Goal: Information Seeking & Learning: Learn about a topic

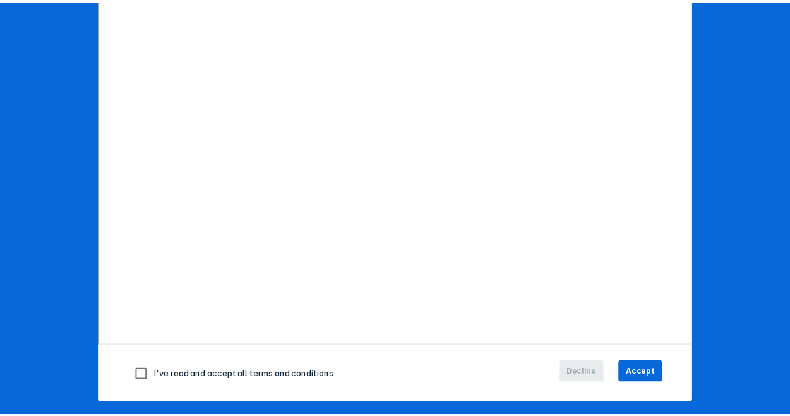
scroll to position [184, 0]
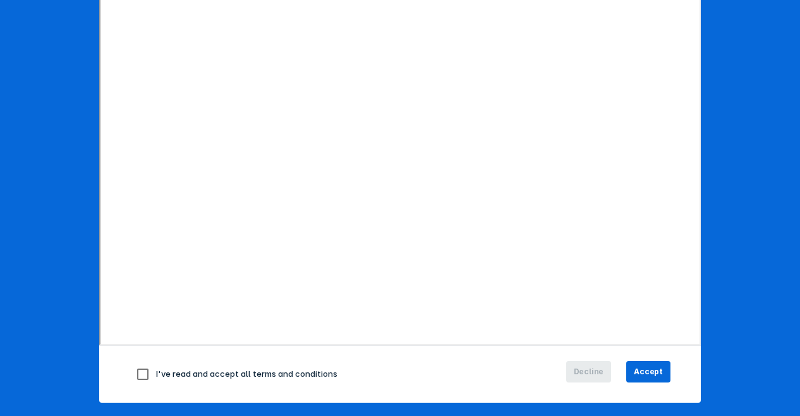
click at [134, 371] on input "checkbox" at bounding box center [143, 374] width 27 height 27
checkbox input "true"
click at [649, 363] on button "Accept" at bounding box center [648, 371] width 44 height 21
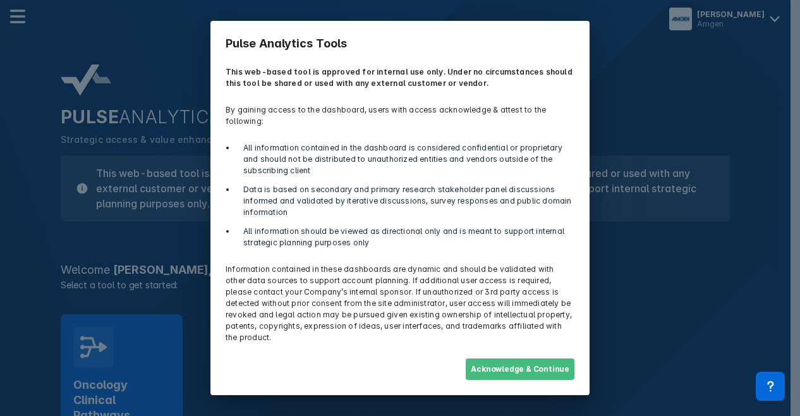
click at [537, 359] on button "Acknowledge & Continue" at bounding box center [520, 368] width 109 height 21
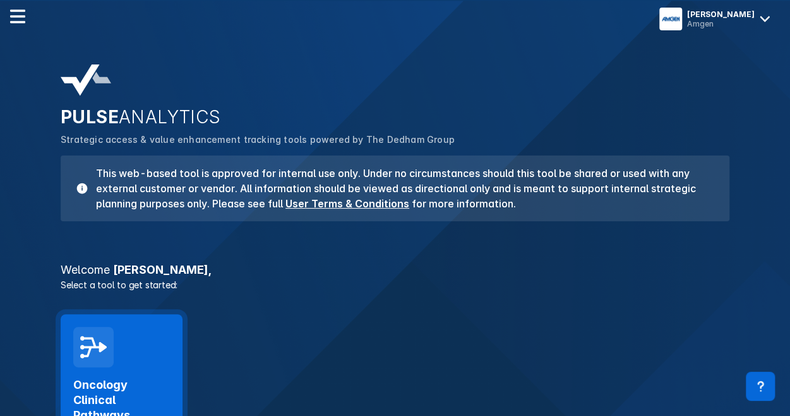
click at [95, 387] on h2 "Oncology Clinical Pathways" at bounding box center [121, 399] width 97 height 45
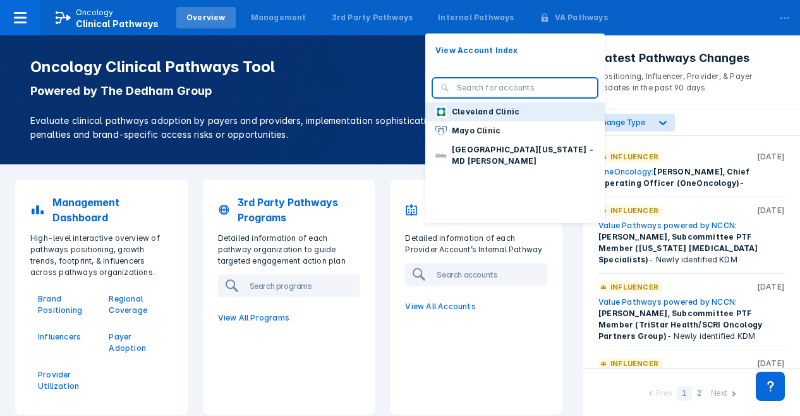
click at [464, 113] on p "Cleveland Clinic" at bounding box center [486, 111] width 68 height 11
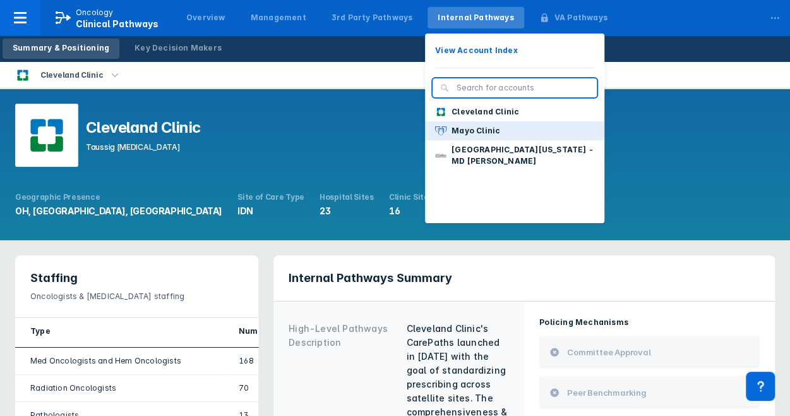
click at [459, 133] on p "Mayo Clinic" at bounding box center [476, 130] width 49 height 11
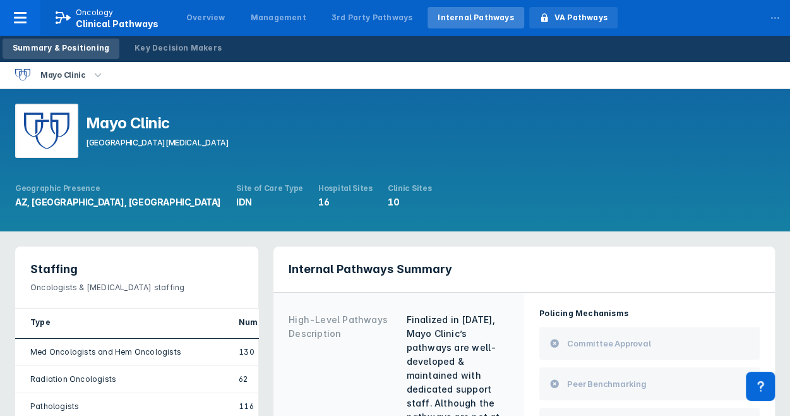
click at [555, 21] on div "VA Pathways" at bounding box center [581, 17] width 53 height 11
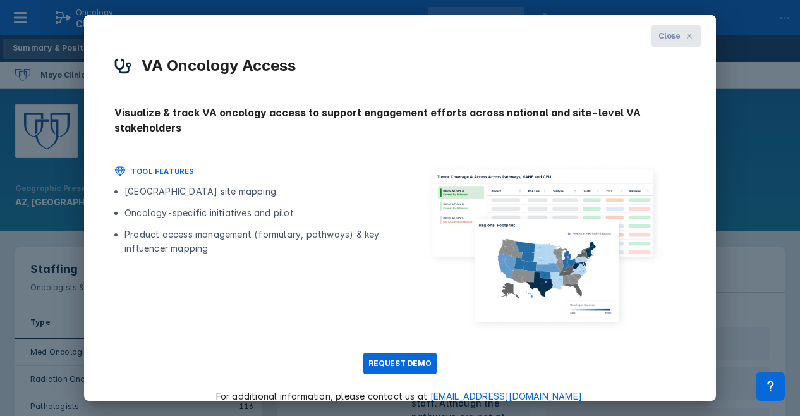
click at [667, 44] on button "Close" at bounding box center [676, 35] width 50 height 21
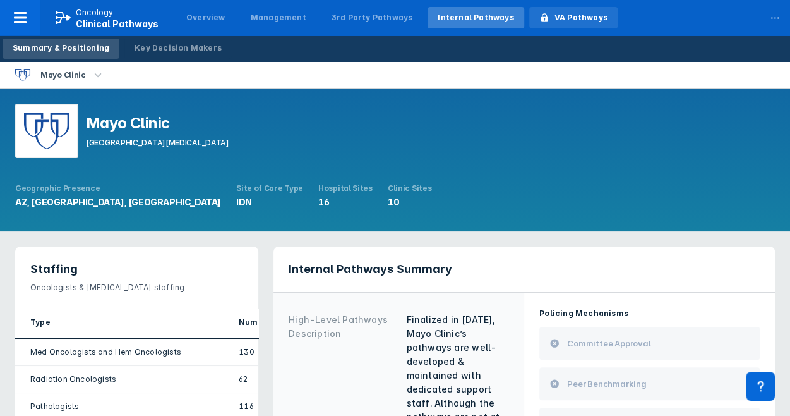
click at [555, 18] on div "VA Pathways" at bounding box center [581, 17] width 53 height 11
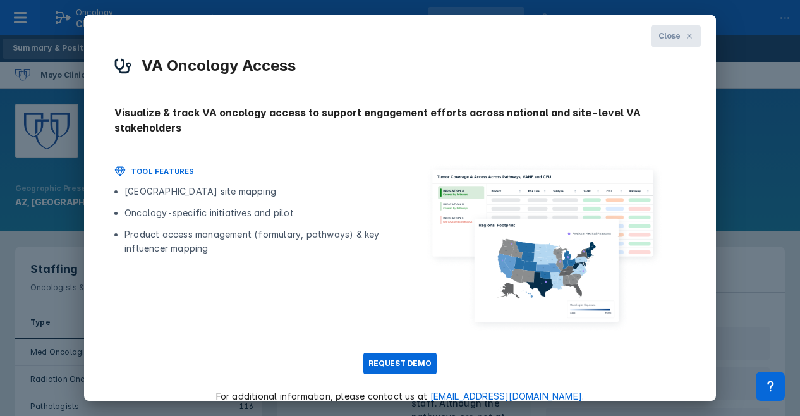
click at [675, 39] on button "Close" at bounding box center [676, 35] width 50 height 21
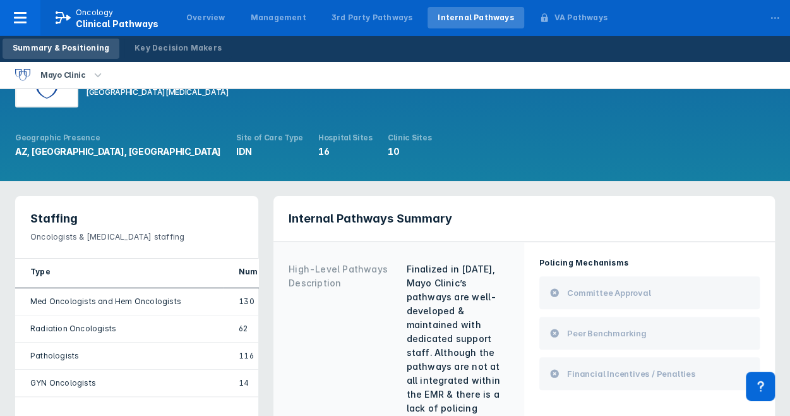
scroll to position [8, 0]
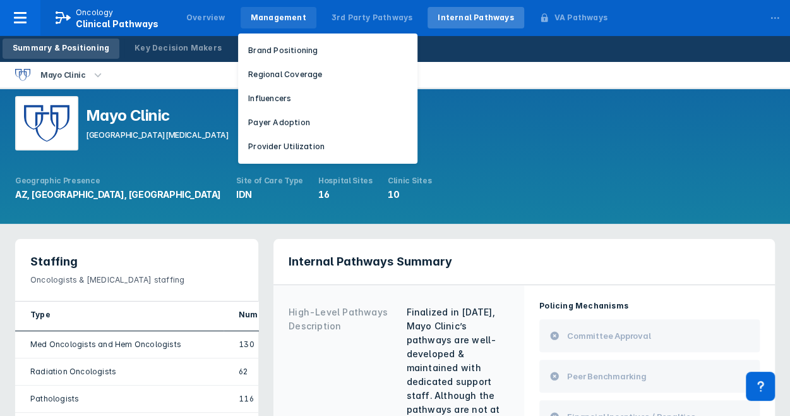
click at [266, 20] on div "Management" at bounding box center [279, 17] width 56 height 11
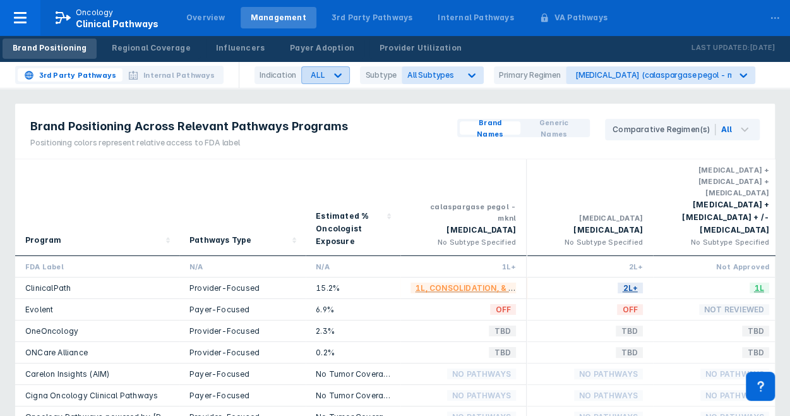
click at [339, 75] on icon at bounding box center [338, 75] width 13 height 13
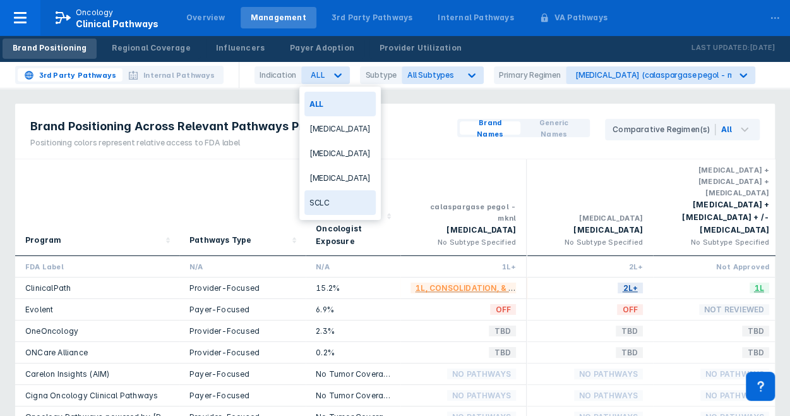
click at [325, 196] on div "SCLC" at bounding box center [339, 202] width 71 height 25
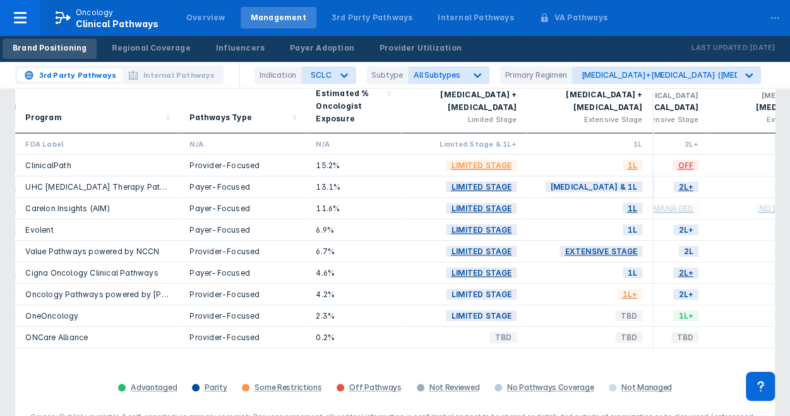
scroll to position [0, 828]
click at [685, 287] on span "2L+" at bounding box center [687, 294] width 25 height 15
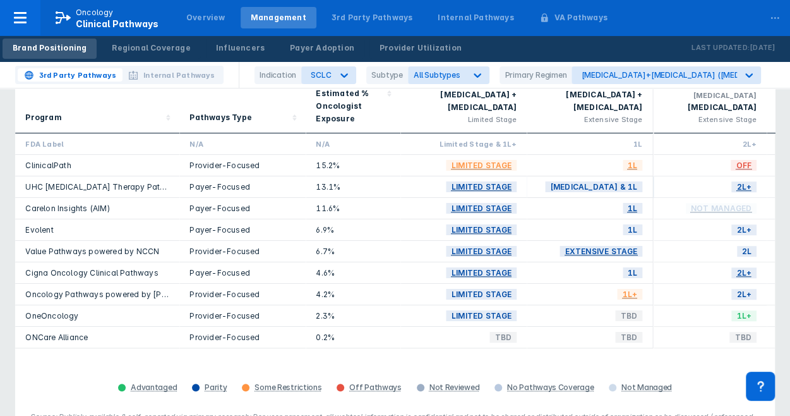
scroll to position [0, 772]
click at [746, 75] on icon at bounding box center [750, 75] width 8 height 4
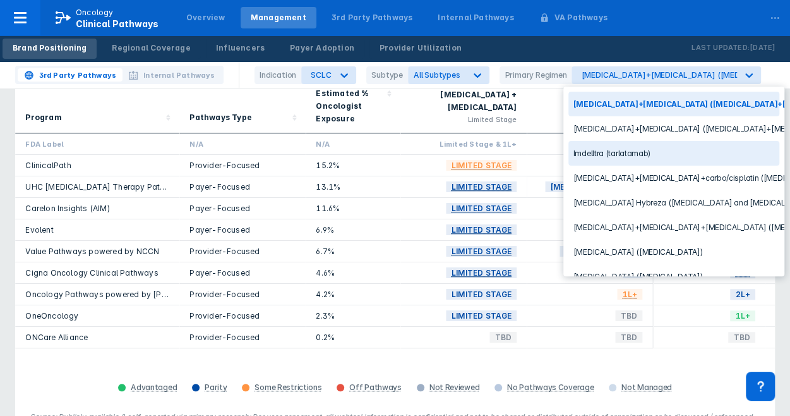
click at [609, 150] on div "Imdelltra (tarlatamab)" at bounding box center [674, 153] width 211 height 25
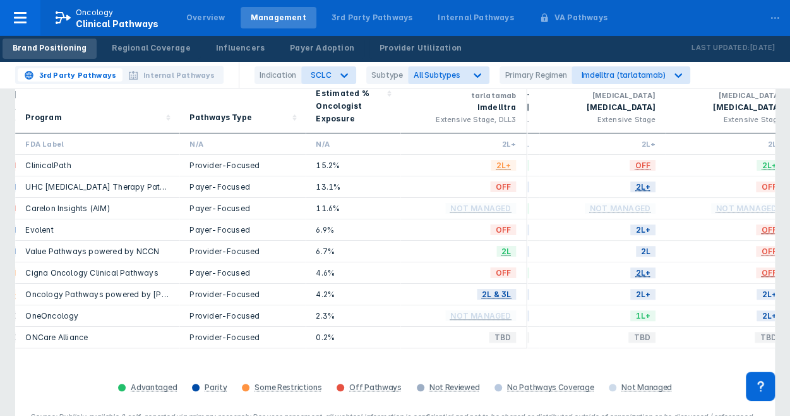
scroll to position [0, 889]
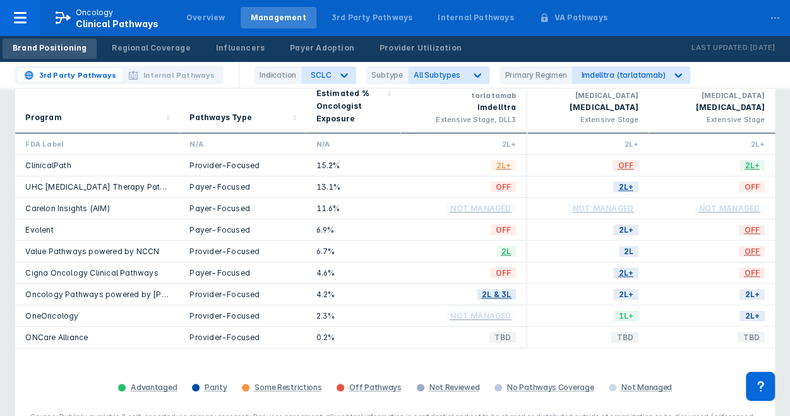
click at [52, 311] on link "OneOncology" at bounding box center [51, 315] width 53 height 9
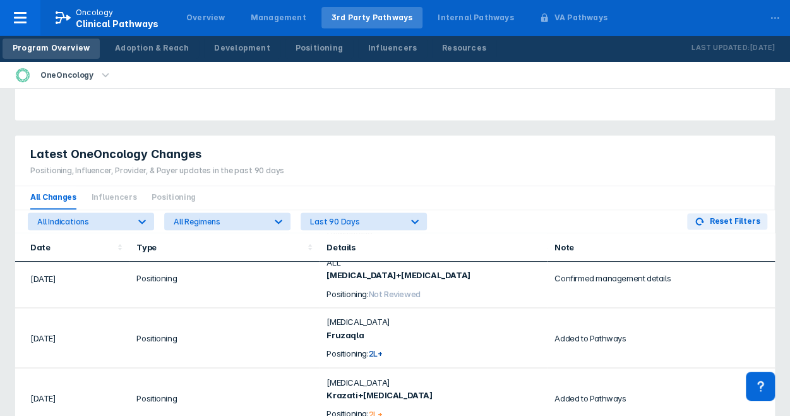
scroll to position [855, 0]
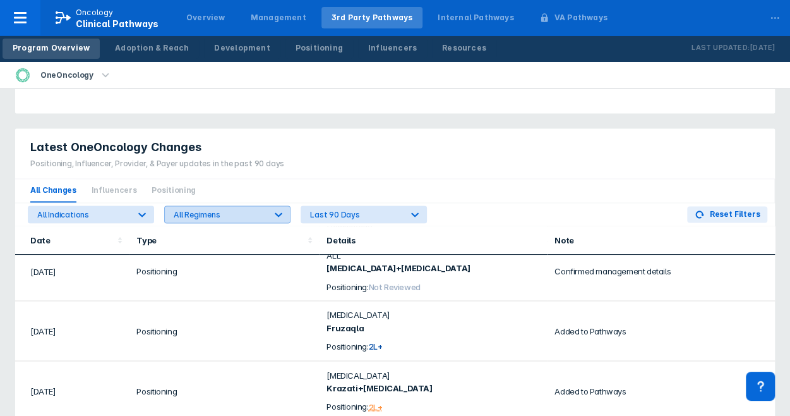
click at [284, 210] on div at bounding box center [278, 214] width 23 height 23
click at [284, 210] on icon at bounding box center [278, 214] width 13 height 13
click at [144, 211] on icon at bounding box center [142, 214] width 13 height 13
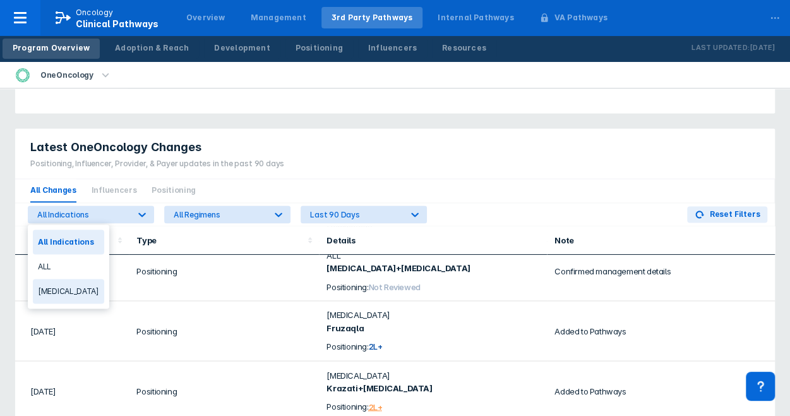
click at [486, 160] on div "Latest OneOncology Changes Positioning, Influencer, Provider, & Payer updates i…" at bounding box center [395, 153] width 760 height 51
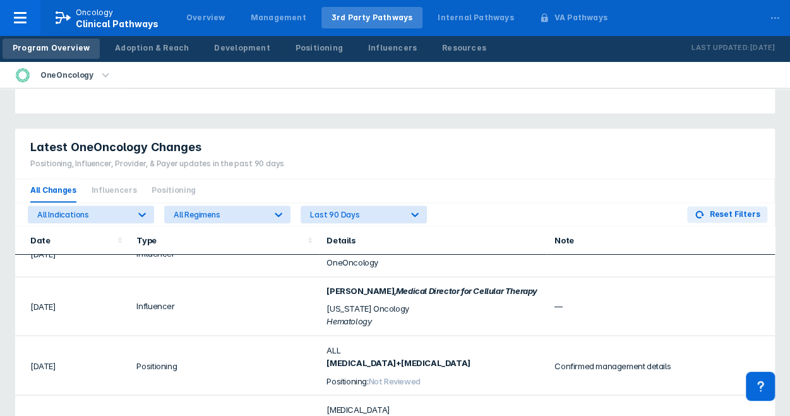
scroll to position [0, 0]
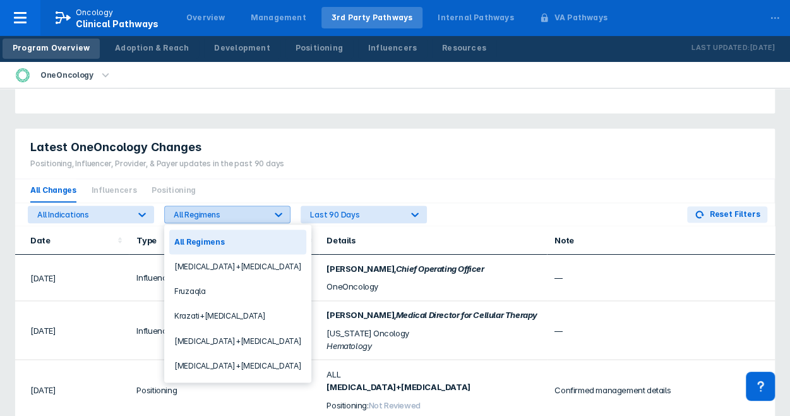
click at [277, 214] on icon at bounding box center [278, 214] width 13 height 13
click at [412, 213] on icon at bounding box center [415, 214] width 13 height 13
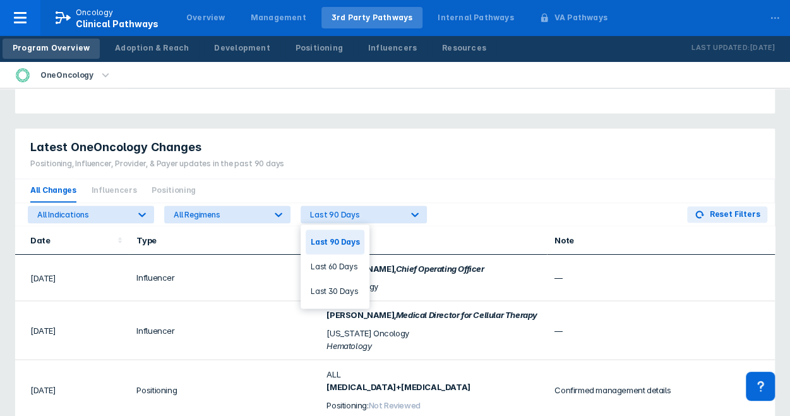
click at [337, 243] on div "Last 90 Days" at bounding box center [335, 241] width 59 height 25
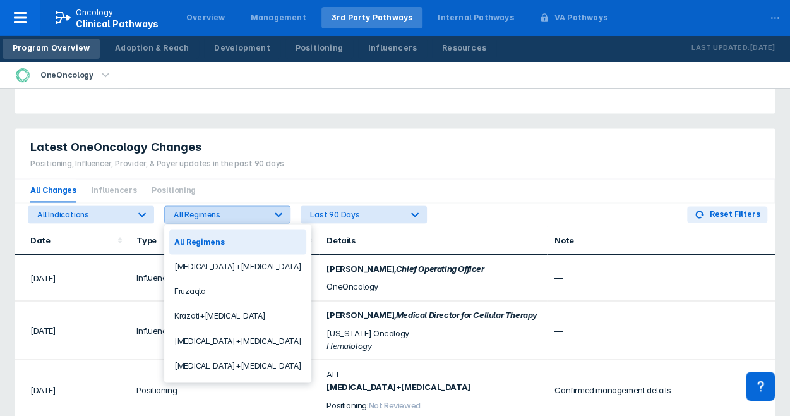
click at [275, 218] on icon at bounding box center [278, 214] width 13 height 13
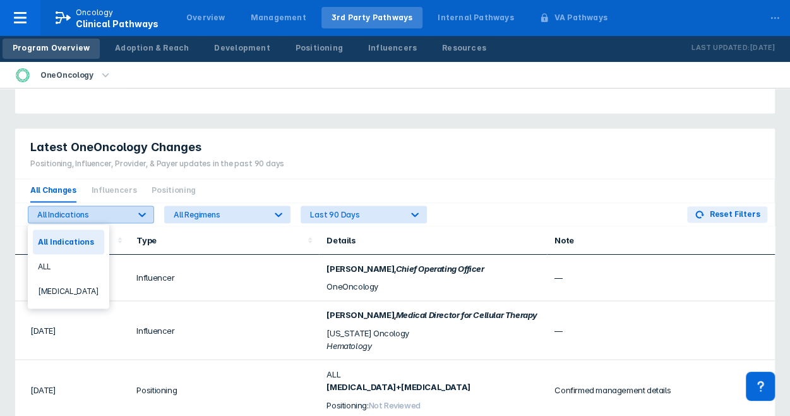
click at [142, 215] on icon at bounding box center [142, 214] width 13 height 13
click at [75, 246] on div "All Indications" at bounding box center [68, 241] width 71 height 25
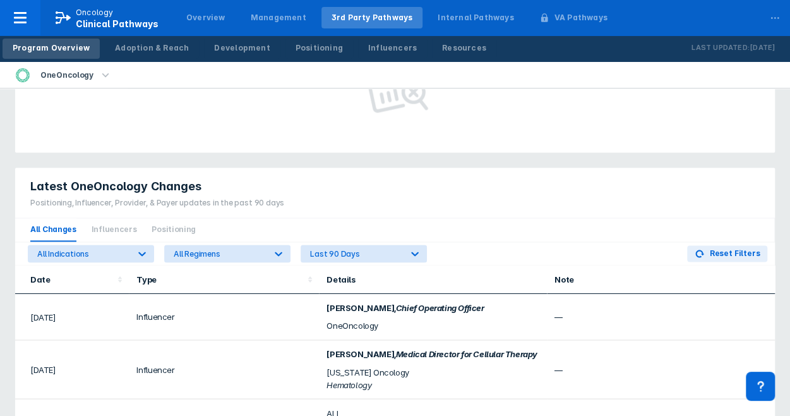
scroll to position [826, 0]
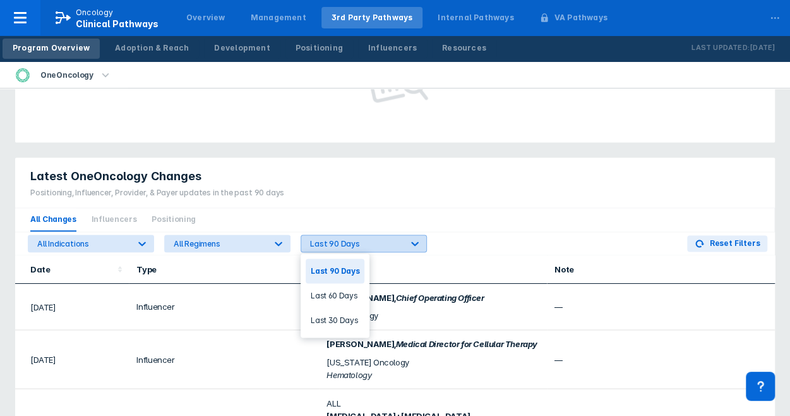
click at [416, 246] on icon at bounding box center [415, 243] width 13 height 13
click at [332, 318] on div "Last 30 Days" at bounding box center [335, 320] width 59 height 25
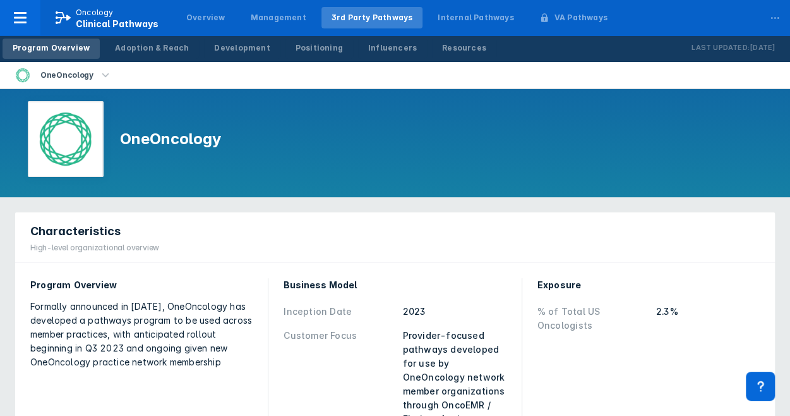
scroll to position [0, 0]
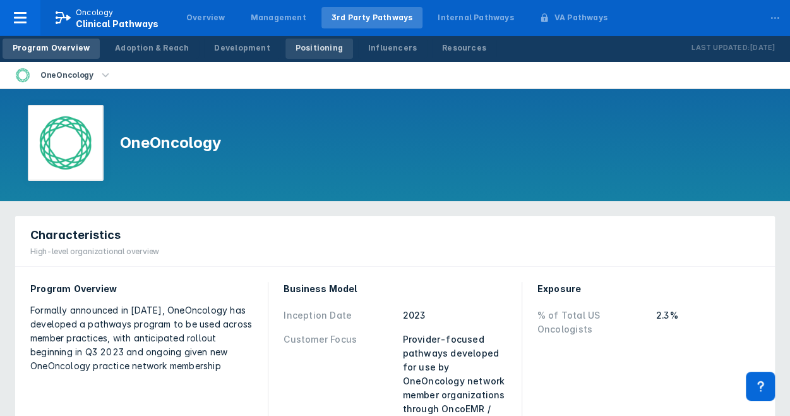
click at [309, 49] on div "Positioning" at bounding box center [319, 47] width 47 height 11
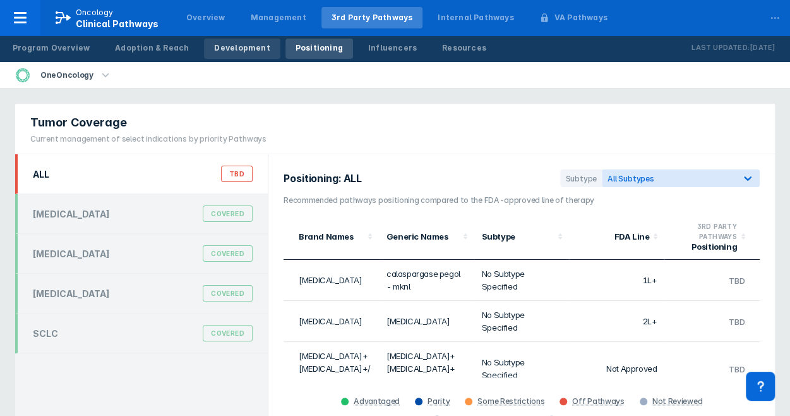
click at [248, 49] on div "Development" at bounding box center [242, 47] width 56 height 11
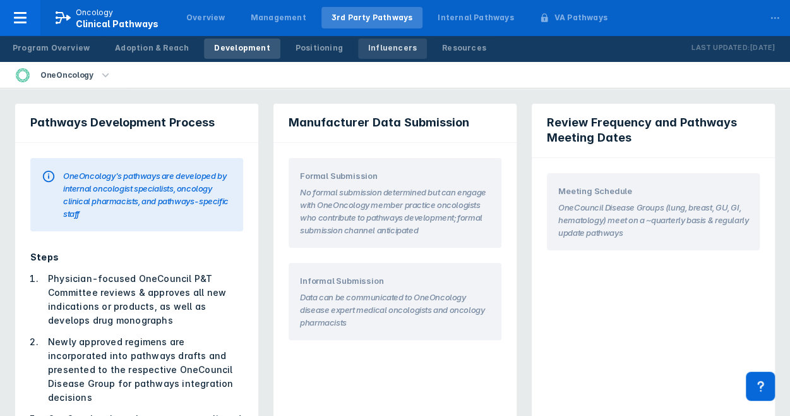
click at [373, 49] on div "Influencers" at bounding box center [392, 47] width 49 height 11
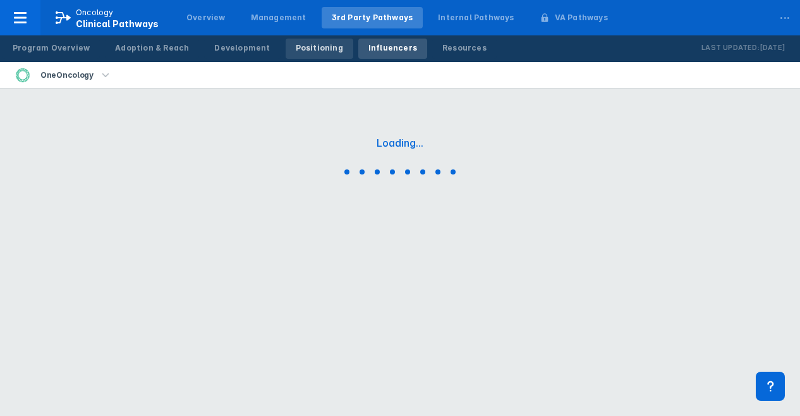
click at [312, 52] on div "Positioning" at bounding box center [319, 47] width 47 height 11
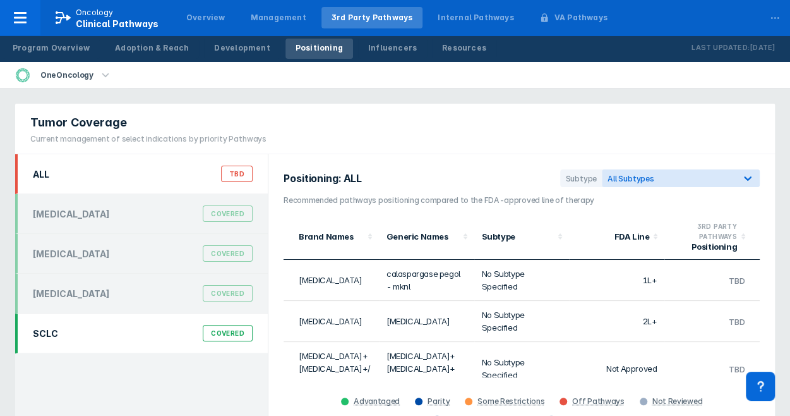
click at [80, 337] on div "SCLC Covered" at bounding box center [142, 333] width 235 height 24
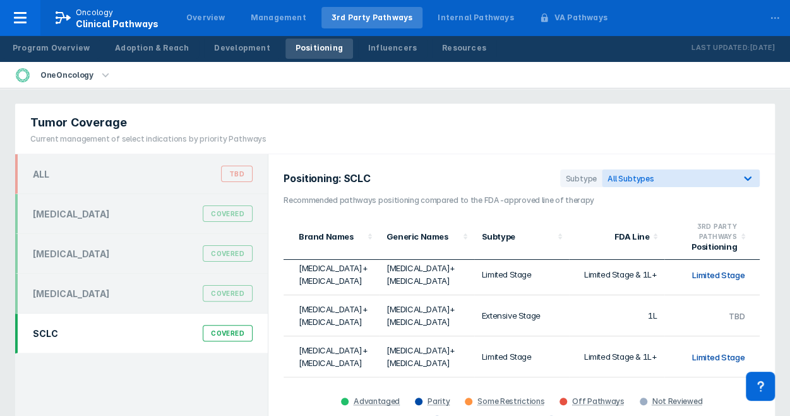
scroll to position [1, 0]
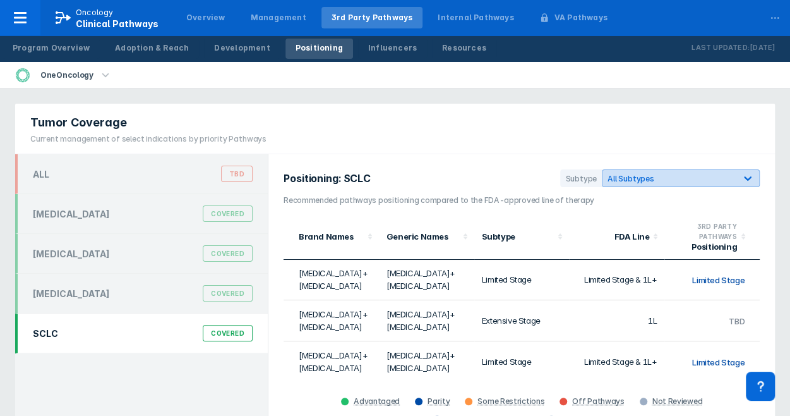
click at [751, 178] on icon at bounding box center [748, 178] width 13 height 13
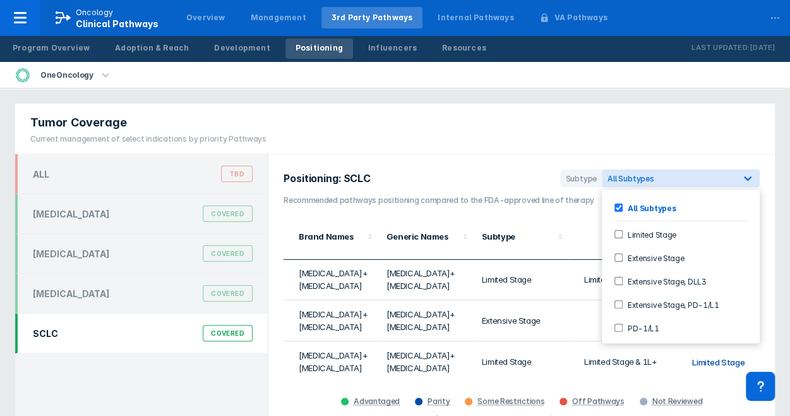
click at [617, 255] on Stage-checkbox "Extensive Stage" at bounding box center [619, 257] width 8 height 8
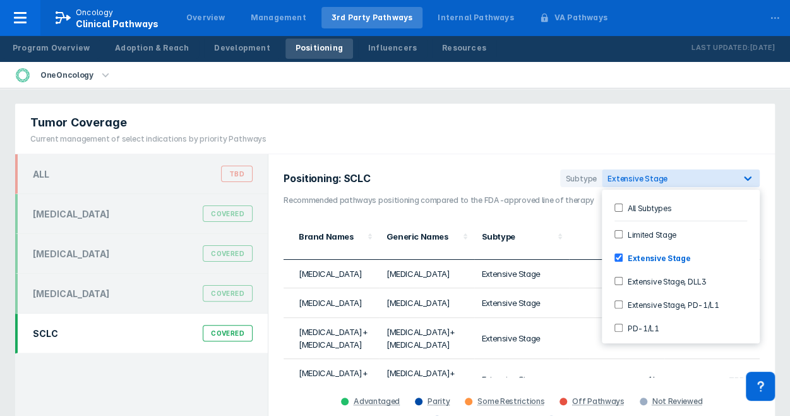
scroll to position [0, 0]
click at [621, 277] on DLL3-checkbox "Extensive Stage, DLL3" at bounding box center [619, 281] width 8 height 8
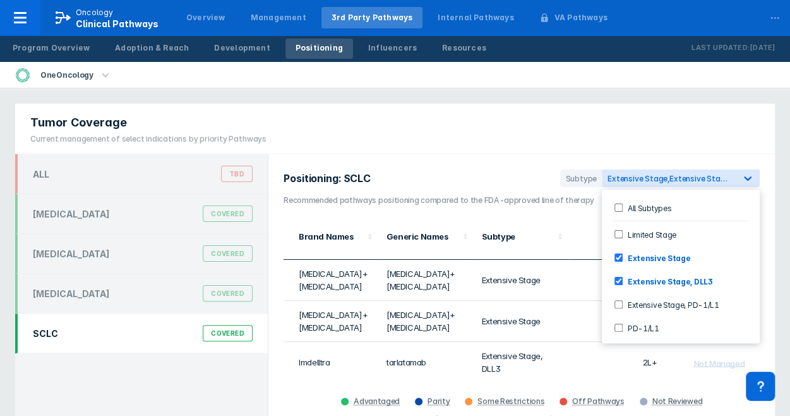
click at [616, 301] on PD-1\/L1-checkbox "Extensive Stage, PD-1/L1" at bounding box center [619, 304] width 8 height 8
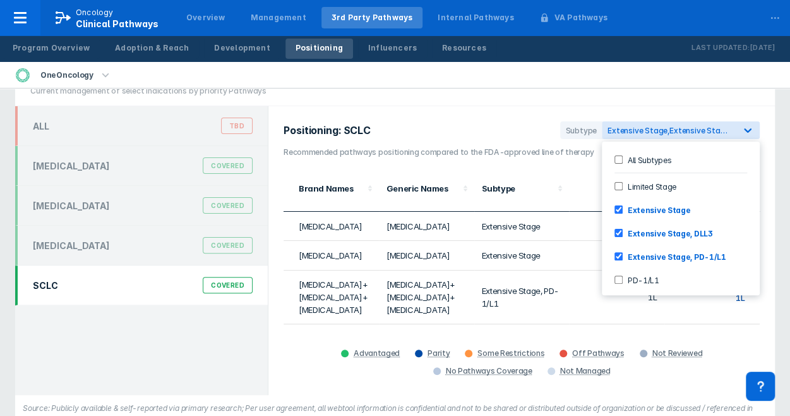
scroll to position [49, 0]
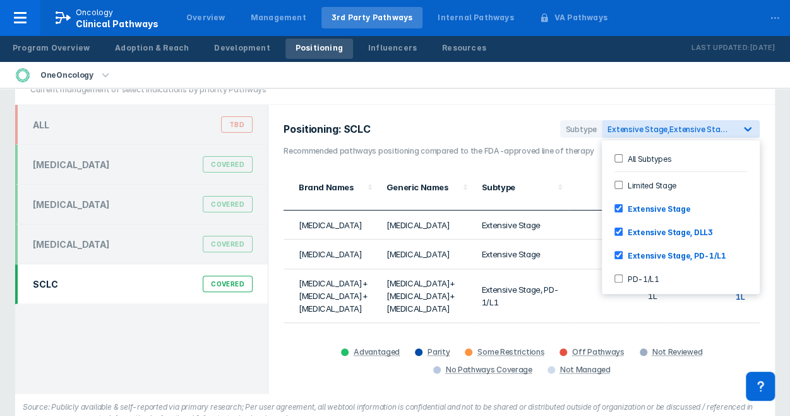
click at [742, 87] on div "OneOncology" at bounding box center [395, 75] width 790 height 27
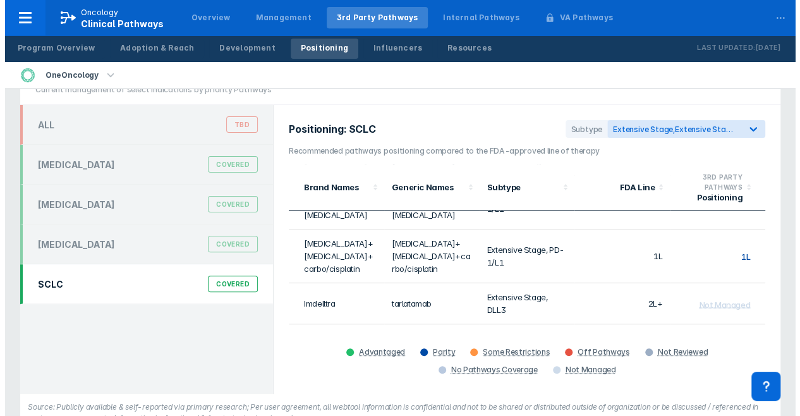
scroll to position [98, 0]
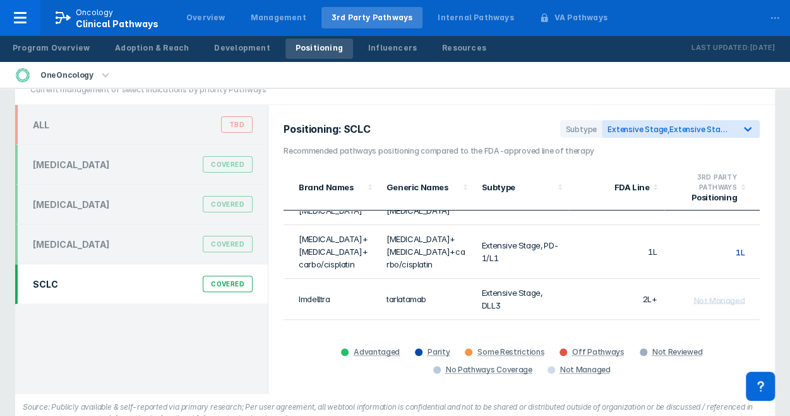
click at [100, 76] on icon "button" at bounding box center [106, 75] width 14 height 14
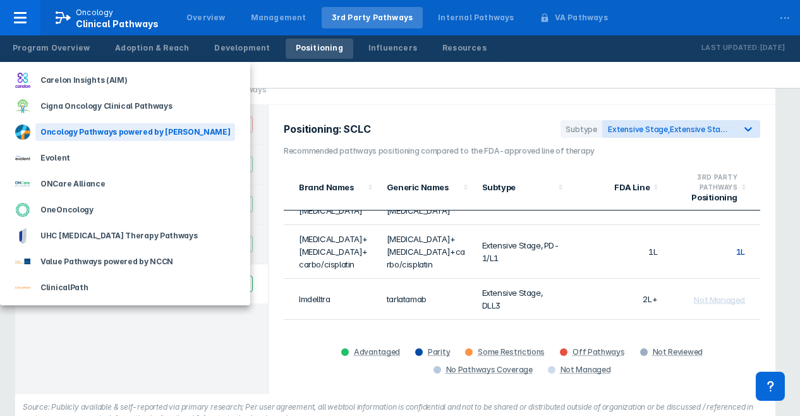
click at [107, 128] on div "Oncology Pathways powered by [PERSON_NAME]" at bounding box center [135, 132] width 200 height 18
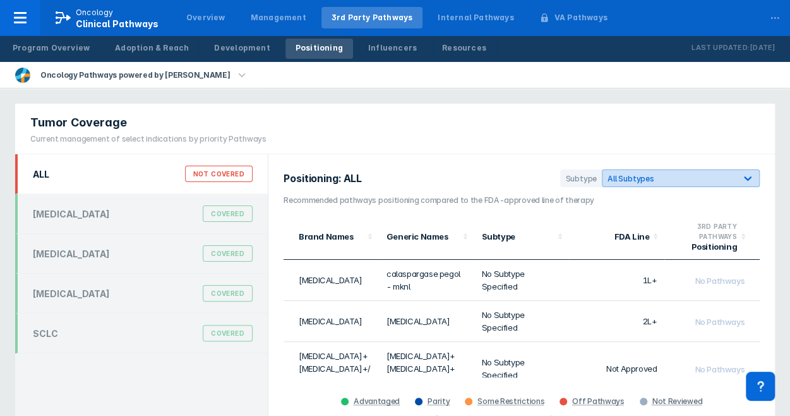
click at [750, 181] on icon at bounding box center [748, 178] width 13 height 13
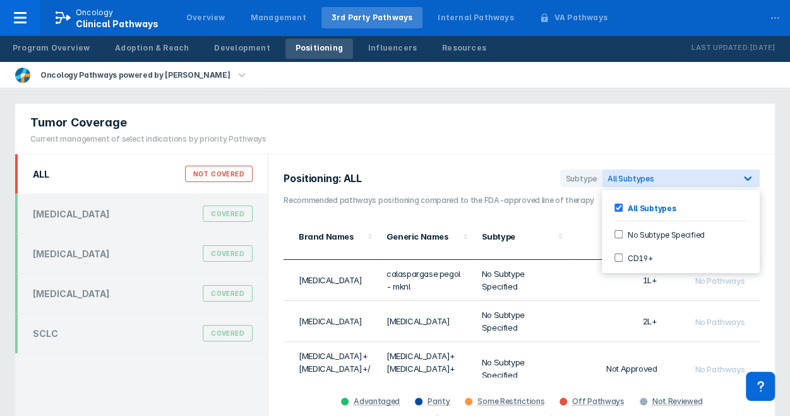
click at [588, 111] on div "Tumor Coverage Current management of select indications by priority Pathways" at bounding box center [395, 129] width 760 height 51
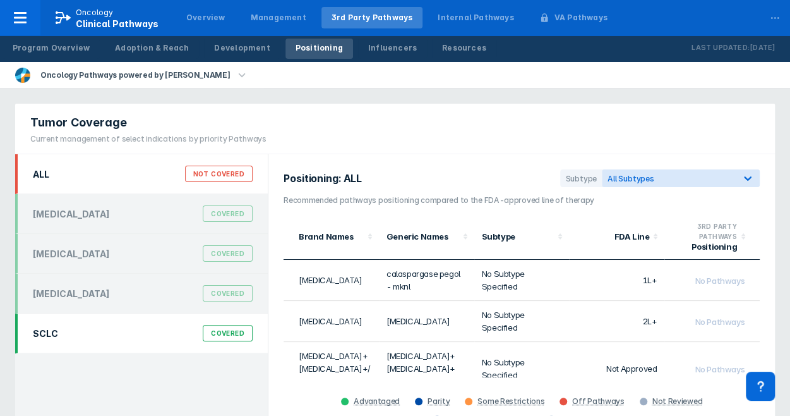
click at [57, 334] on div "SCLC Covered" at bounding box center [142, 333] width 235 height 24
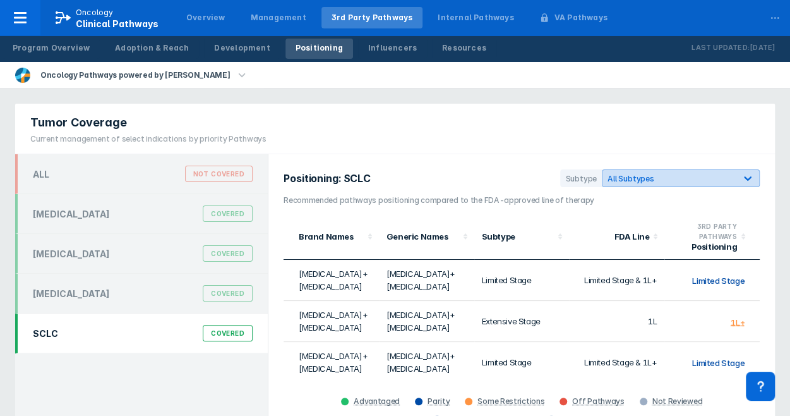
click at [754, 181] on div at bounding box center [748, 178] width 23 height 23
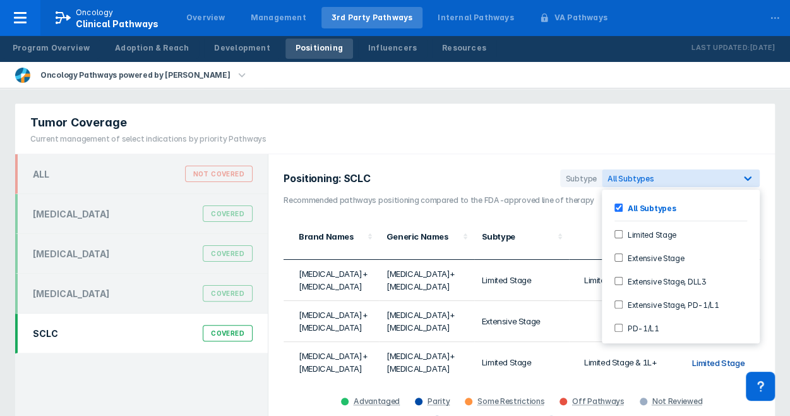
click at [617, 256] on Stage-checkbox "Extensive Stage" at bounding box center [619, 257] width 8 height 8
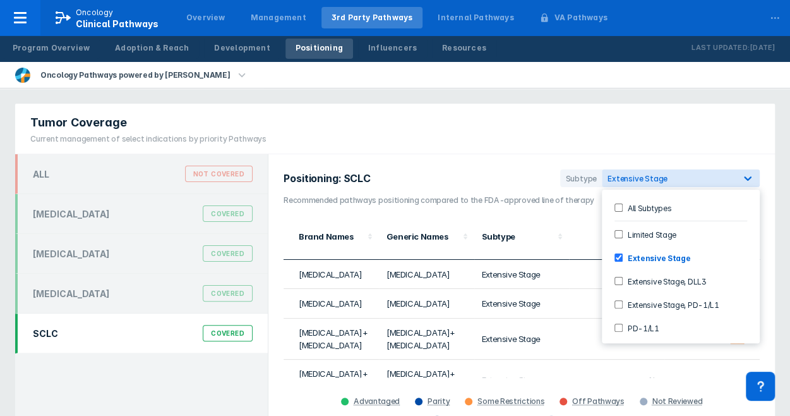
click at [620, 280] on DLL3-checkbox "Extensive Stage, DLL3" at bounding box center [619, 281] width 8 height 8
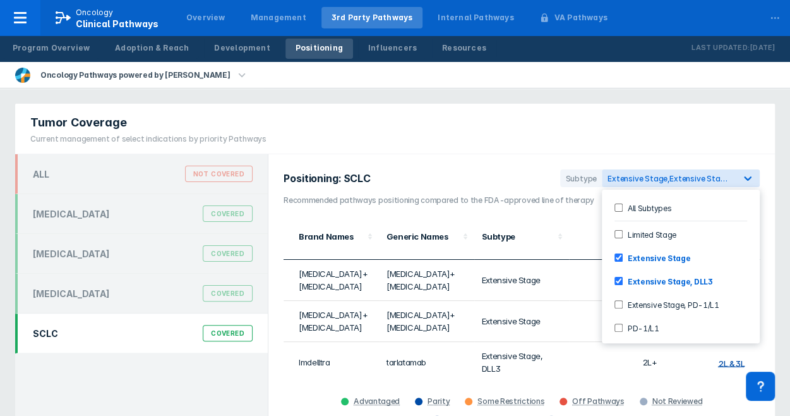
click at [620, 300] on PD-1\/L1-checkbox "Extensive Stage, PD-1/L1" at bounding box center [619, 304] width 8 height 8
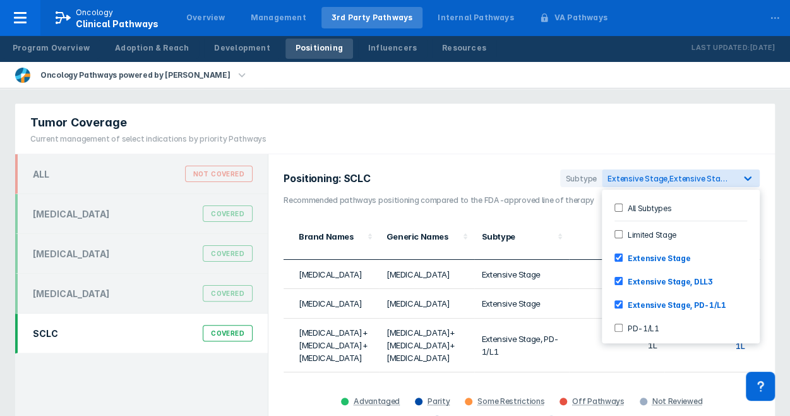
click at [617, 325] on input "PD-1/L1" at bounding box center [619, 327] width 8 height 8
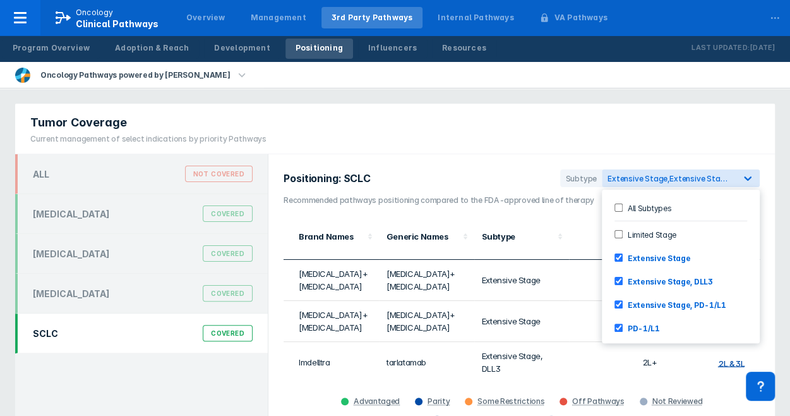
click at [624, 143] on div "Tumor Coverage Current management of select indications by priority Pathways" at bounding box center [395, 129] width 760 height 51
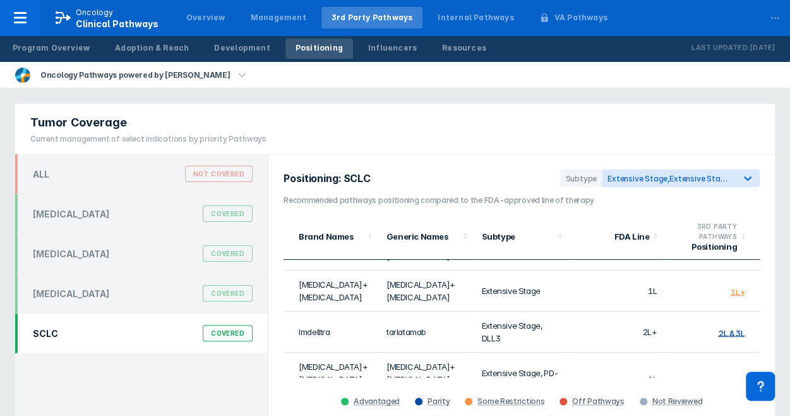
scroll to position [33, 0]
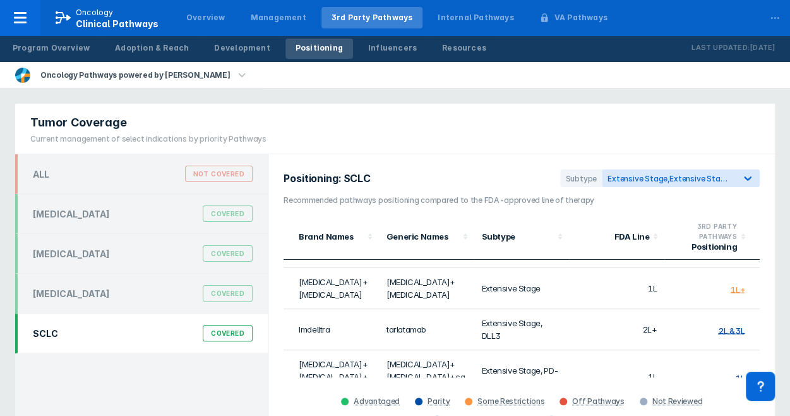
click at [235, 77] on icon "button" at bounding box center [242, 75] width 14 height 14
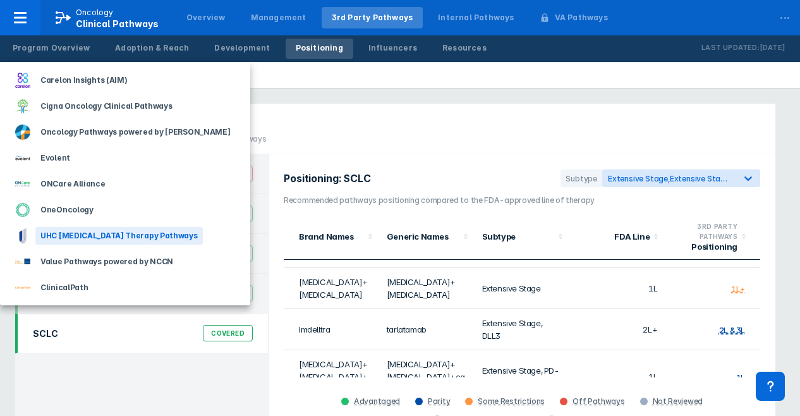
click at [67, 238] on div "UHC [MEDICAL_DATA] Therapy Pathways" at bounding box center [118, 236] width 167 height 18
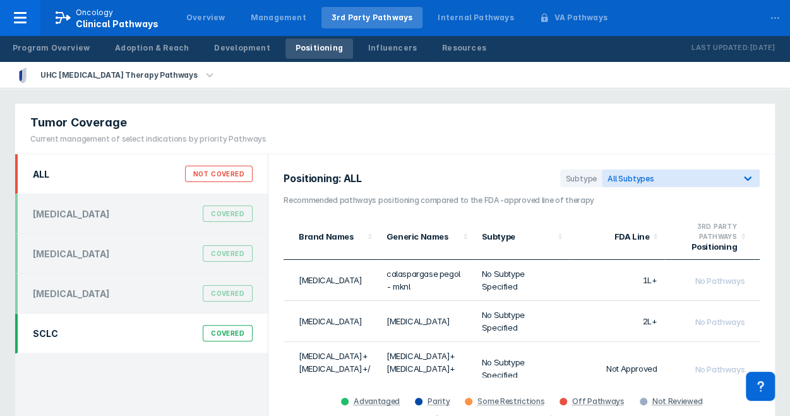
click at [215, 337] on div "Covered" at bounding box center [228, 333] width 50 height 16
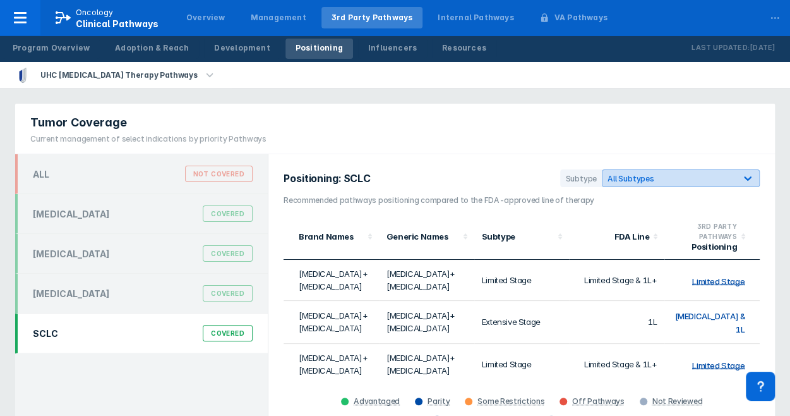
click at [756, 180] on div at bounding box center [748, 178] width 23 height 23
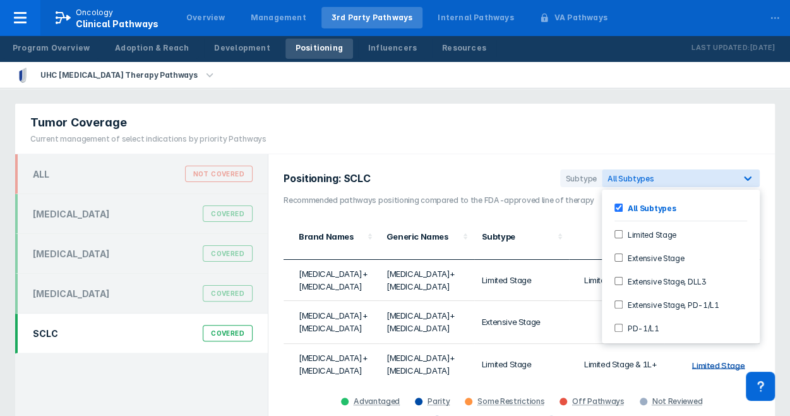
drag, startPoint x: 620, startPoint y: 256, endPoint x: 621, endPoint y: 266, distance: 10.1
click at [621, 256] on Stage-checkbox "Extensive Stage" at bounding box center [619, 257] width 8 height 8
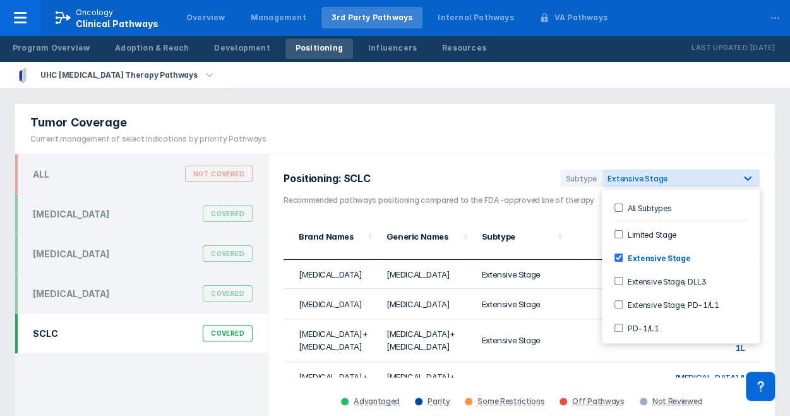
click at [620, 282] on DLL3-checkbox "Extensive Stage, DLL3" at bounding box center [619, 281] width 8 height 8
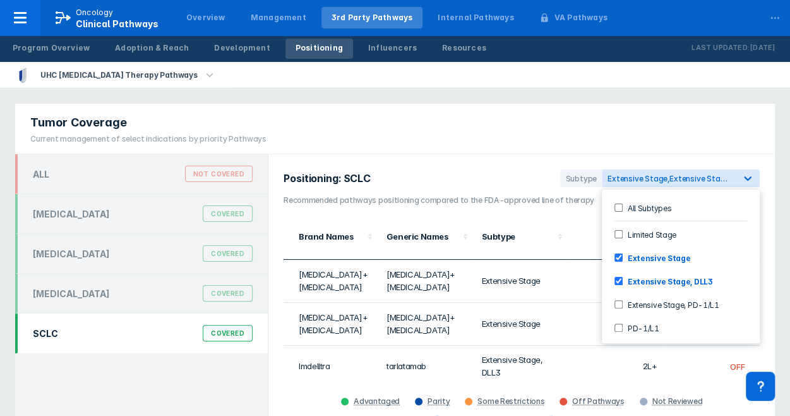
click at [618, 300] on PD-1\/L1-checkbox "Extensive Stage, PD-1/L1" at bounding box center [619, 304] width 8 height 8
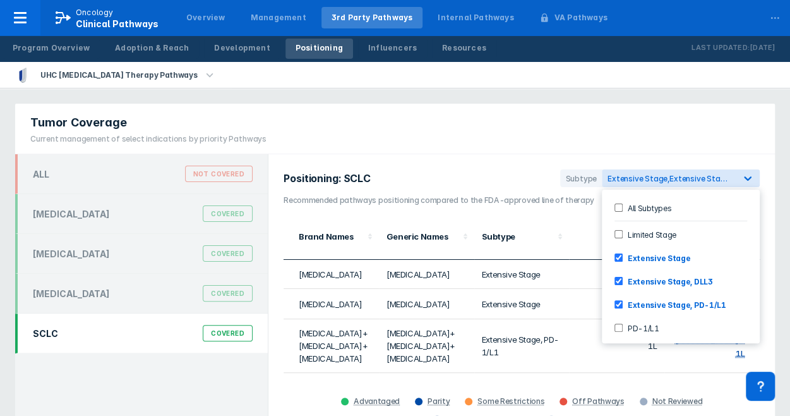
click at [616, 313] on div "All Subtypes Limited Stage Extensive Stage Extensive Stage, DLL3 Extensive Stag…" at bounding box center [681, 267] width 158 height 154
click at [619, 323] on input "PD-1/L1" at bounding box center [619, 327] width 8 height 8
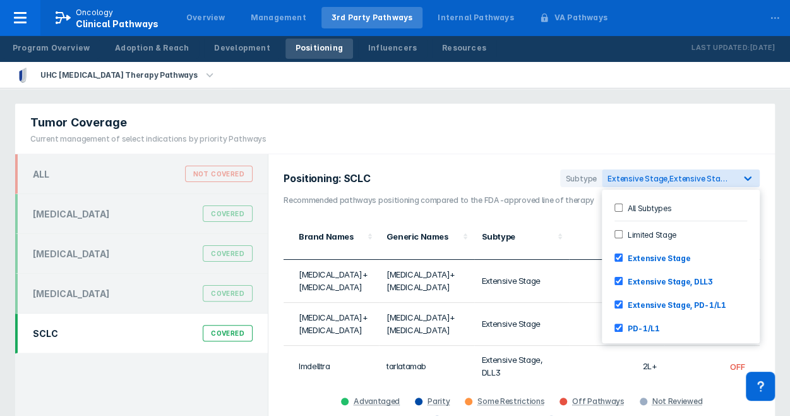
click at [750, 140] on div "Tumor Coverage Current management of select indications by priority Pathways" at bounding box center [395, 129] width 760 height 51
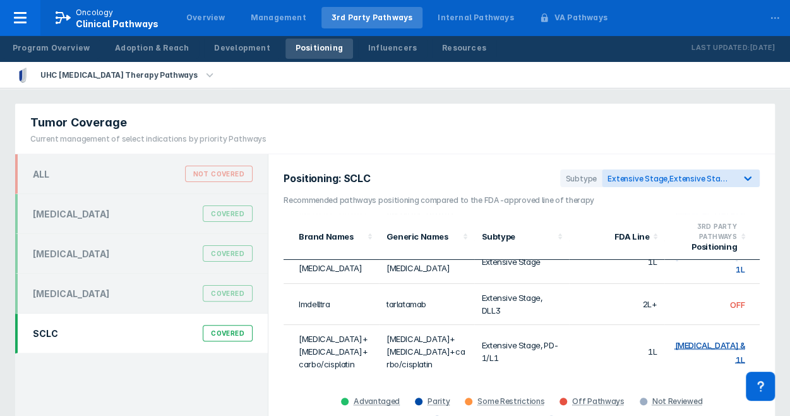
scroll to position [61, 0]
click at [203, 78] on icon "button" at bounding box center [210, 75] width 14 height 14
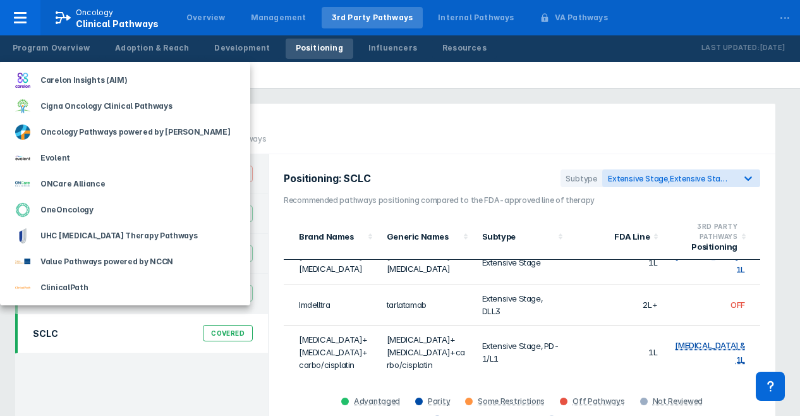
drag, startPoint x: 752, startPoint y: 289, endPoint x: 752, endPoint y: 305, distance: 16.4
click at [752, 305] on div at bounding box center [400, 208] width 800 height 416
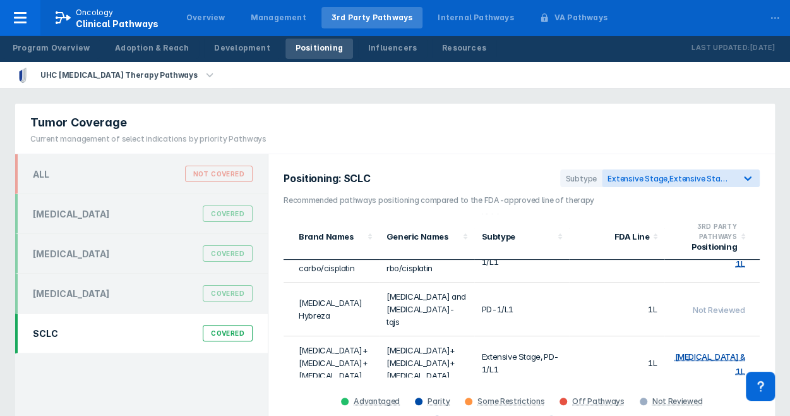
scroll to position [185, 0]
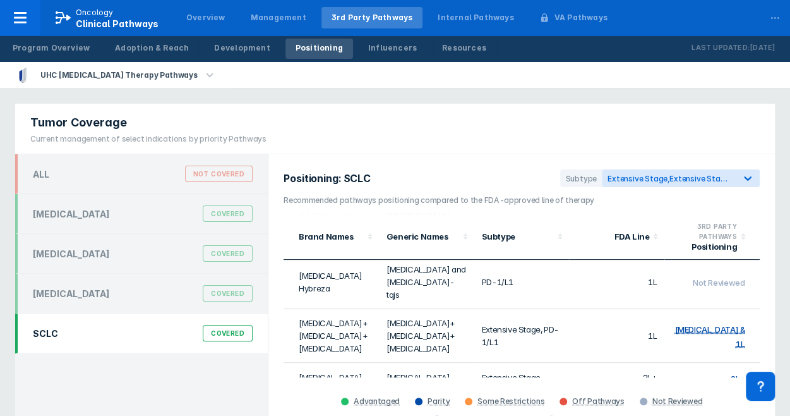
click at [203, 78] on icon "button" at bounding box center [210, 75] width 14 height 14
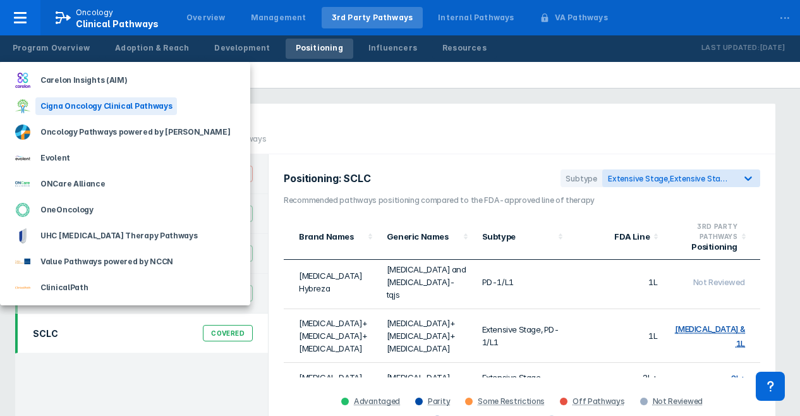
click at [106, 108] on div "Cigna Oncology Clinical Pathways" at bounding box center [106, 106] width 142 height 18
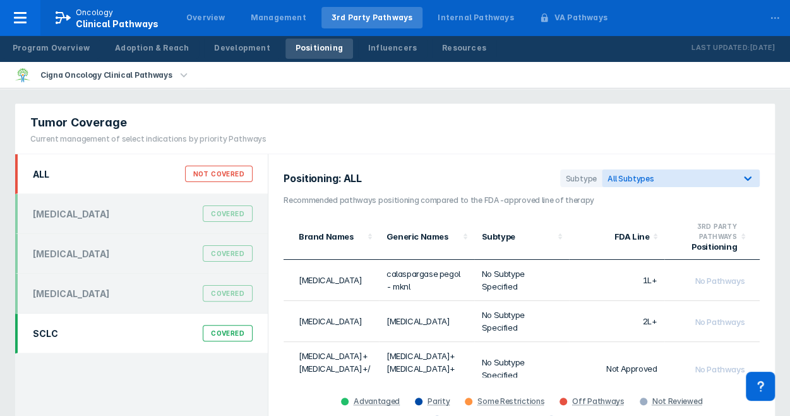
click at [73, 331] on div "SCLC Covered" at bounding box center [142, 333] width 235 height 24
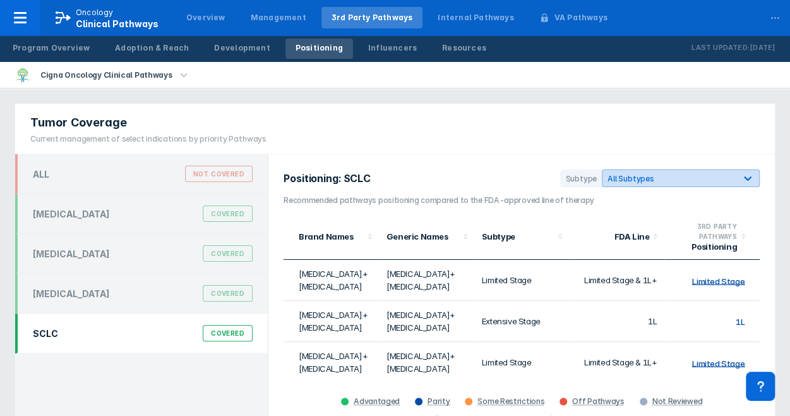
click at [744, 174] on icon at bounding box center [748, 178] width 13 height 13
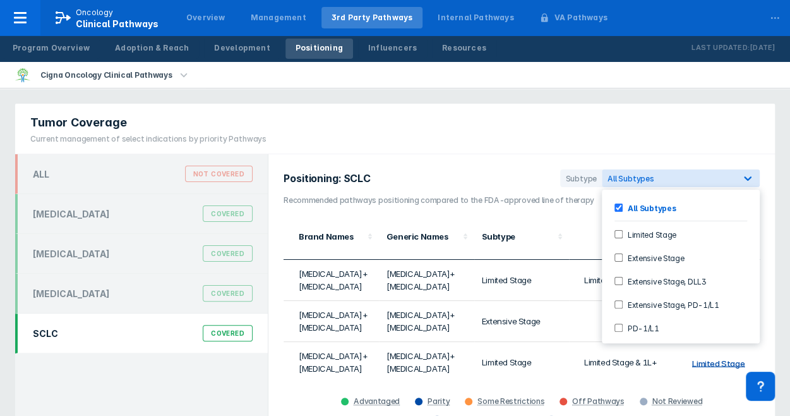
click at [742, 130] on div "Tumor Coverage Current management of select indications by priority Pathways" at bounding box center [395, 129] width 760 height 51
click at [752, 182] on icon at bounding box center [748, 178] width 13 height 13
click at [617, 260] on div "Extensive Stage" at bounding box center [681, 257] width 148 height 21
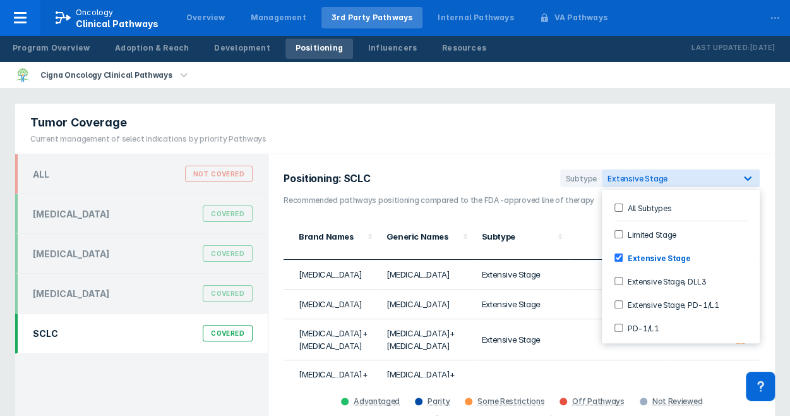
click at [617, 277] on DLL3-checkbox "Extensive Stage, DLL3" at bounding box center [619, 281] width 8 height 8
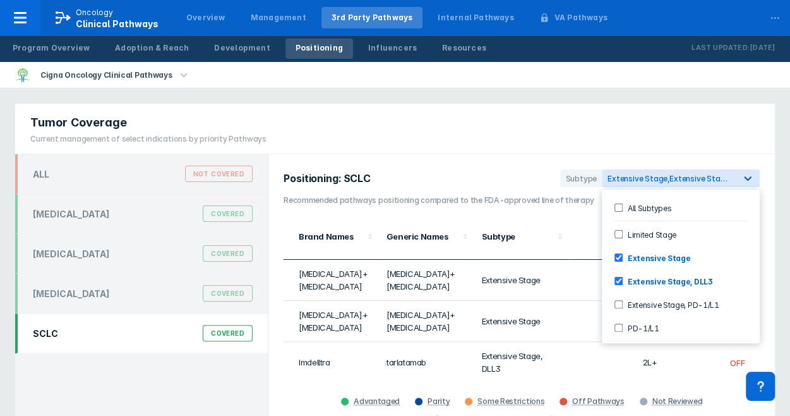
click at [619, 305] on PD-1\/L1-checkbox "Extensive Stage, PD-1/L1" at bounding box center [619, 304] width 8 height 8
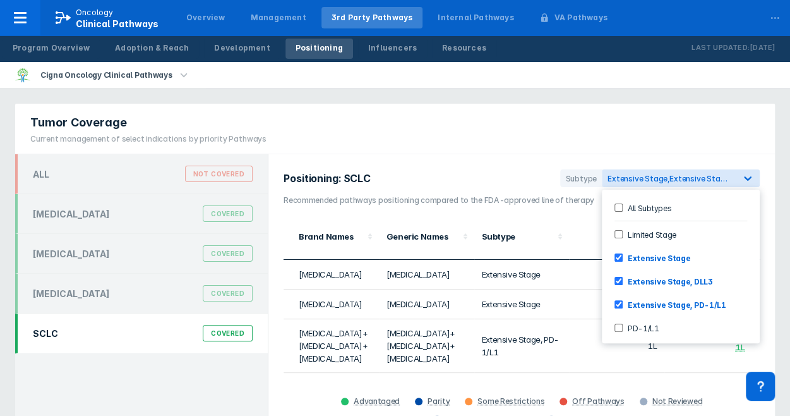
click at [617, 325] on input "PD-1/L1" at bounding box center [619, 327] width 8 height 8
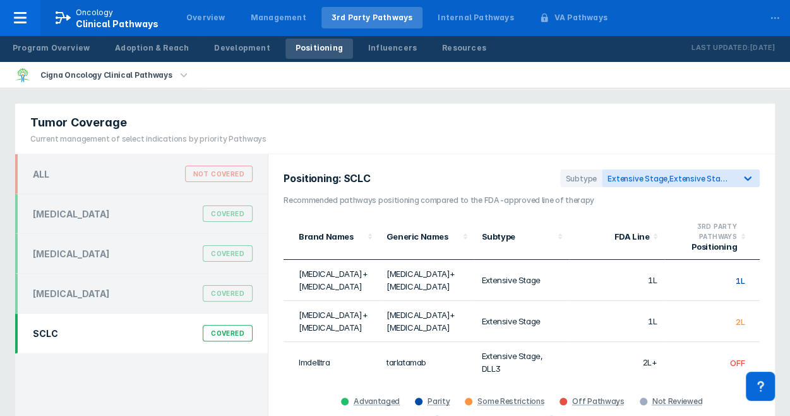
click at [732, 117] on div "Tumor Coverage Current management of select indications by priority Pathways" at bounding box center [395, 129] width 760 height 51
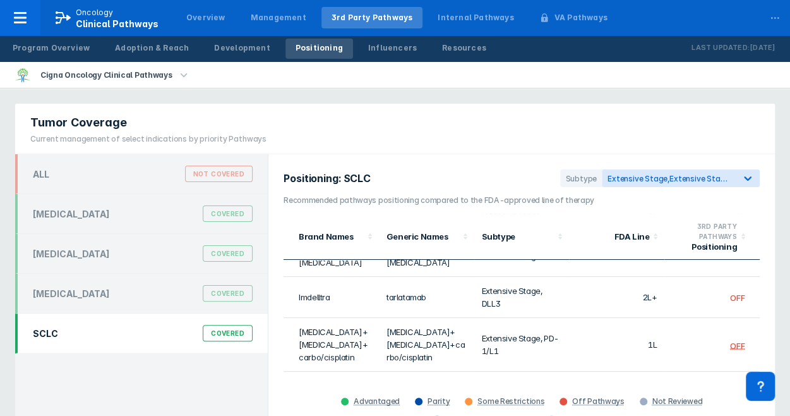
scroll to position [64, 0]
drag, startPoint x: 760, startPoint y: 281, endPoint x: 760, endPoint y: 289, distance: 8.2
click at [760, 289] on div "Positioning: SCLC Subtype Extensive Stage, Extensive Stage, DLL3, Extensive Sta…" at bounding box center [521, 298] width 507 height 289
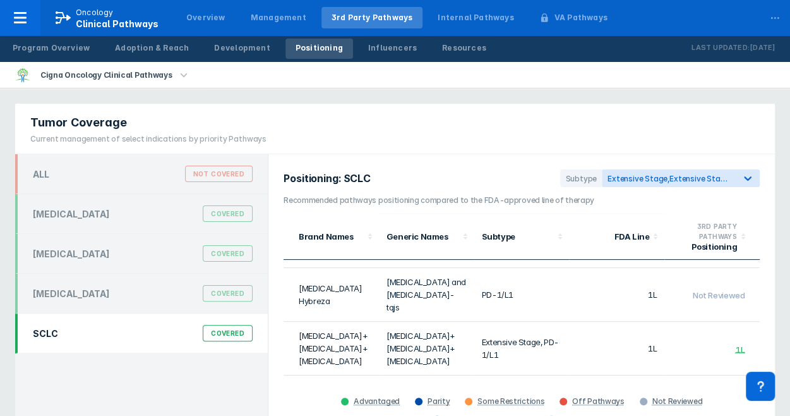
scroll to position [186, 0]
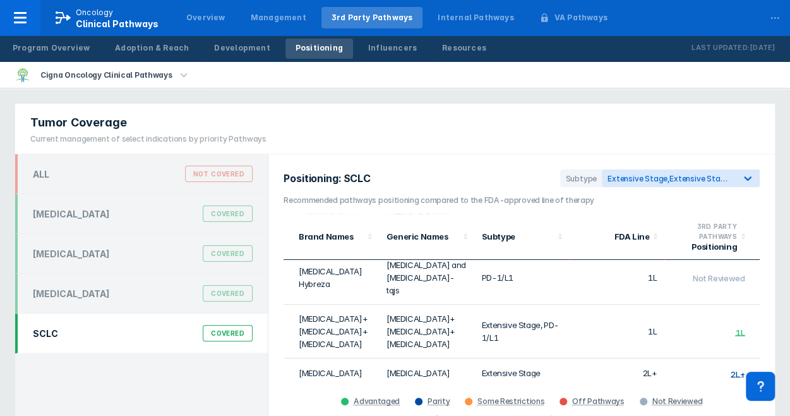
click at [183, 69] on li "Cigna Oncology Clinical Pathways" at bounding box center [103, 75] width 206 height 26
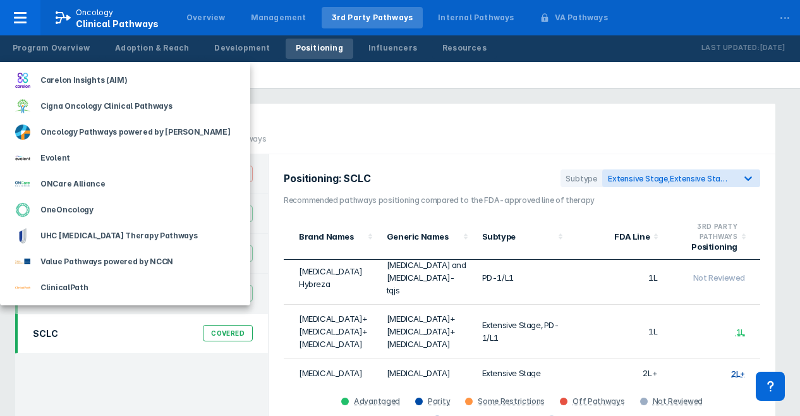
click at [406, 118] on div at bounding box center [400, 208] width 800 height 416
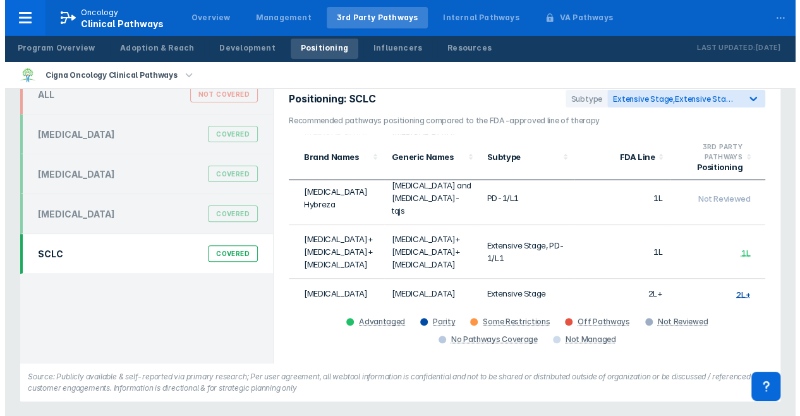
scroll to position [0, 0]
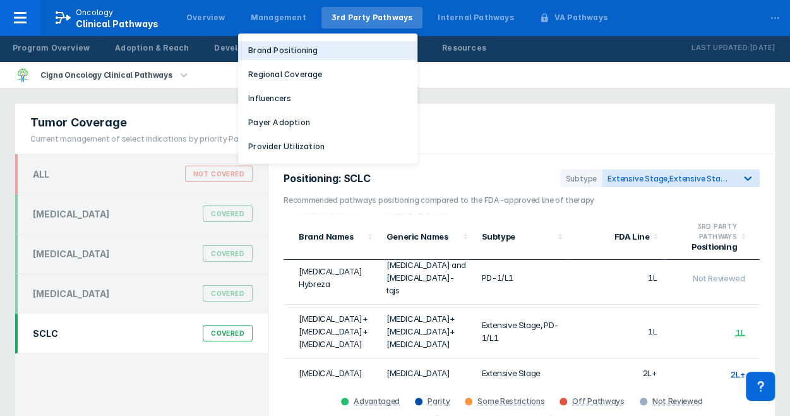
click at [267, 52] on p "Brand Positioning" at bounding box center [282, 50] width 69 height 11
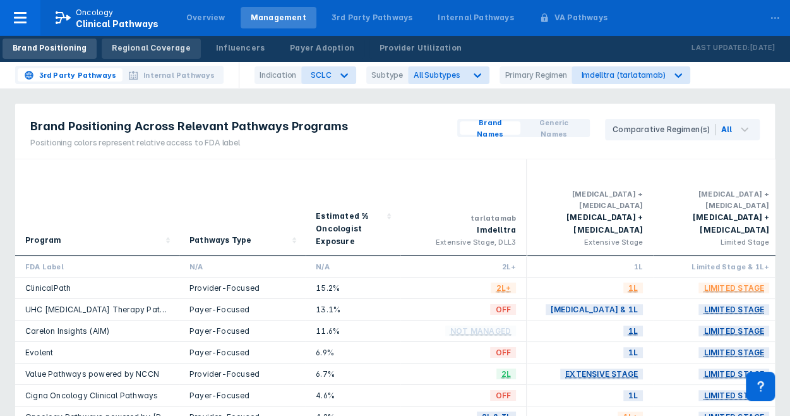
click at [130, 51] on div "Regional Coverage" at bounding box center [151, 47] width 78 height 11
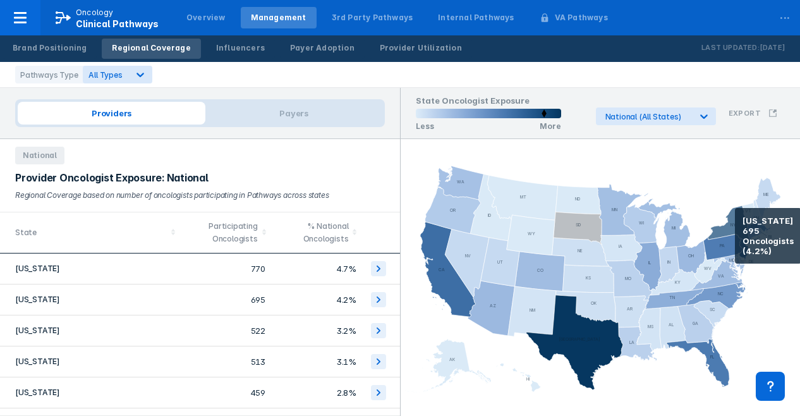
click at [735, 226] on icon at bounding box center [734, 225] width 52 height 40
